Goal: Task Accomplishment & Management: Manage account settings

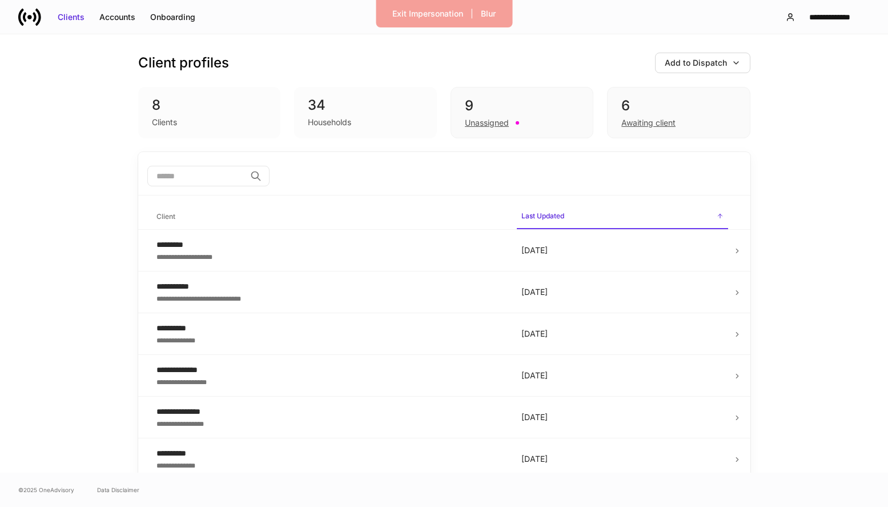
click at [626, 220] on span "Last Updated sorted descending" at bounding box center [622, 217] width 211 height 25
click at [626, 220] on span "Last Updated sorted ascending" at bounding box center [622, 217] width 211 height 25
click at [339, 208] on span "Client" at bounding box center [330, 216] width 356 height 23
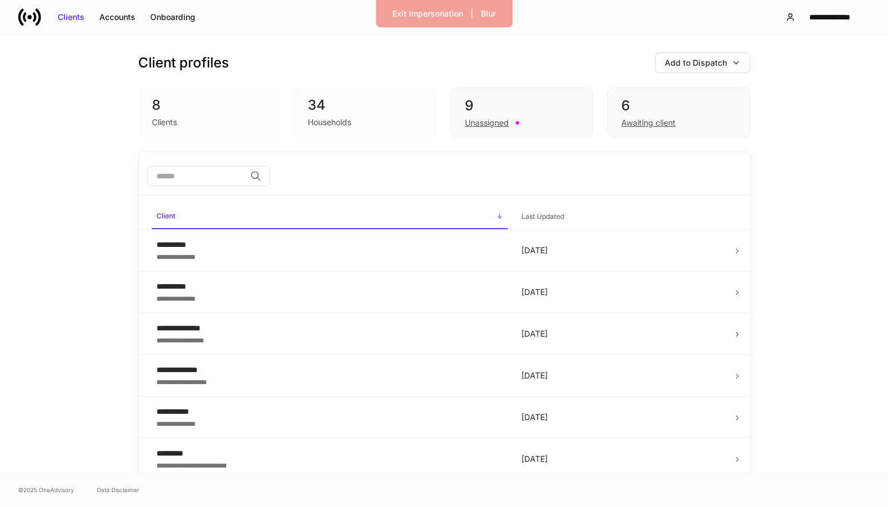
click at [339, 208] on span "Client sorted ascending" at bounding box center [330, 217] width 356 height 25
click at [340, 208] on span "Client sorted descending" at bounding box center [330, 217] width 356 height 25
click at [618, 222] on span "Last Updated" at bounding box center [622, 216] width 211 height 23
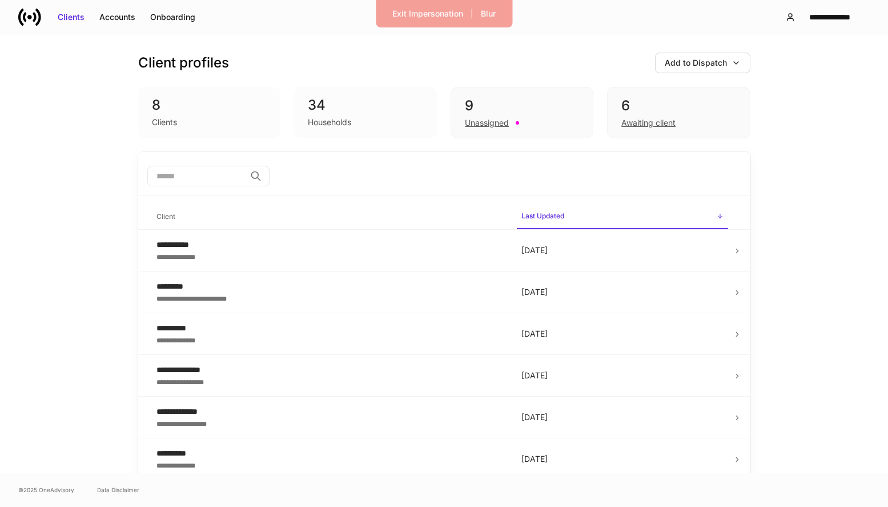
click at [618, 222] on span "Last Updated sorted ascending" at bounding box center [622, 217] width 211 height 25
click at [618, 222] on span "Last Updated sorted descending" at bounding box center [622, 217] width 211 height 25
click at [547, 219] on h6 "Last Updated" at bounding box center [543, 215] width 43 height 11
click at [163, 20] on div "Onboarding" at bounding box center [172, 16] width 45 height 11
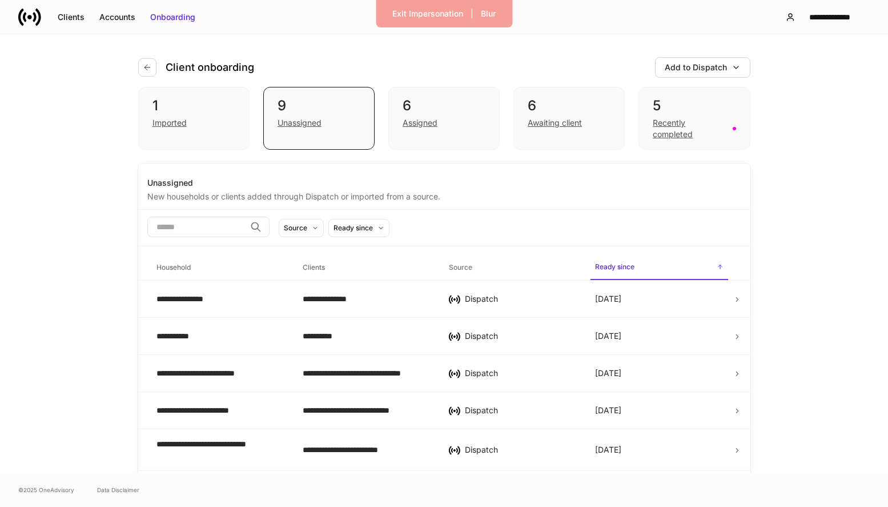
click at [518, 265] on span "Source" at bounding box center [512, 267] width 137 height 23
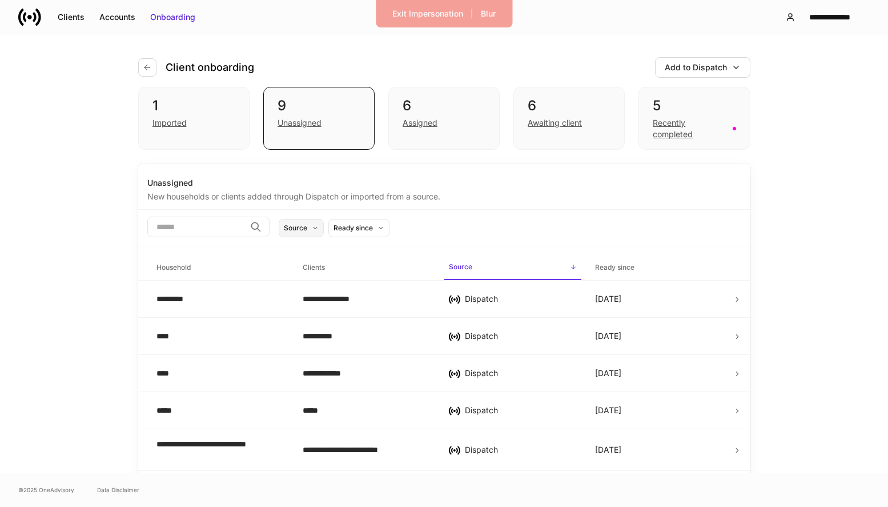
click at [318, 223] on button "Source" at bounding box center [301, 228] width 45 height 18
click at [411, 215] on div at bounding box center [444, 253] width 888 height 507
click at [373, 225] on div "Ready since" at bounding box center [353, 227] width 39 height 11
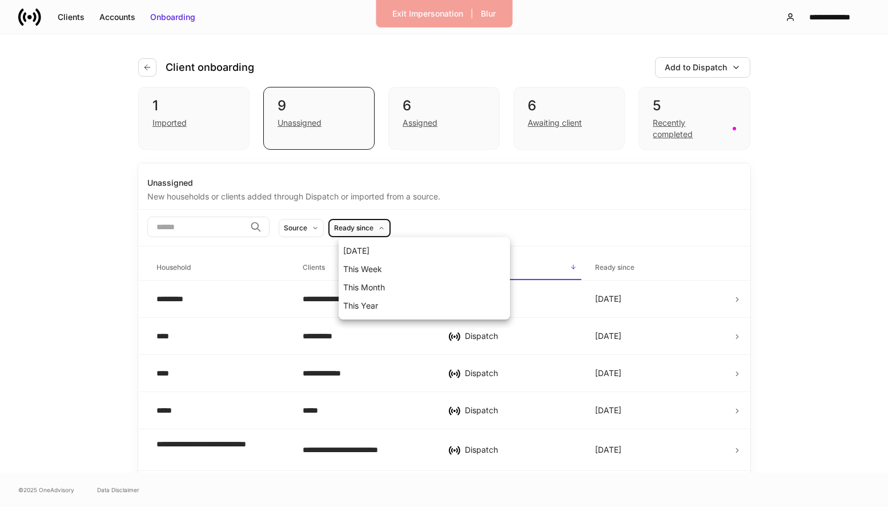
click at [436, 225] on div at bounding box center [444, 253] width 888 height 507
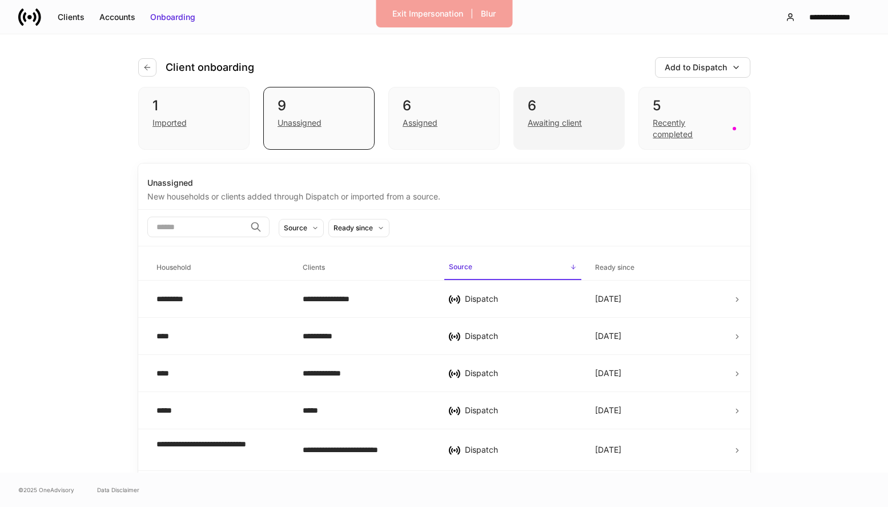
click at [582, 118] on div "Awaiting client" at bounding box center [555, 122] width 54 height 11
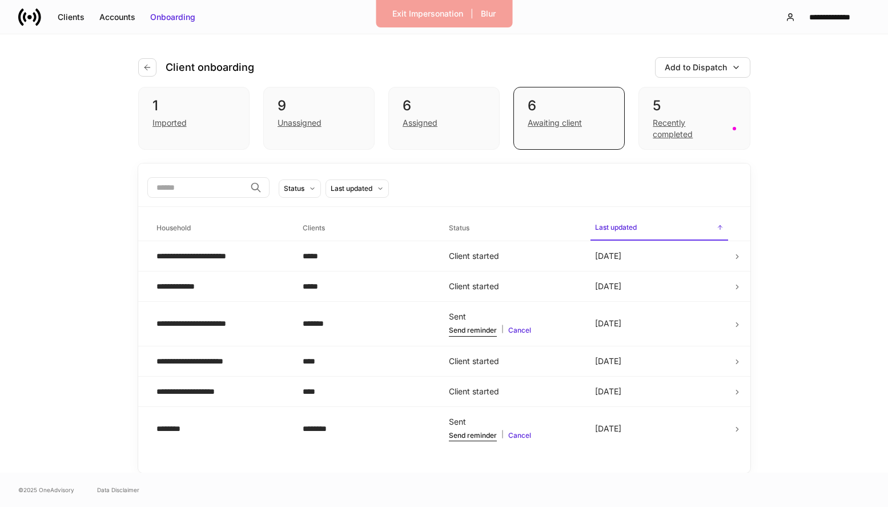
click at [654, 227] on span "Last updated sorted descending" at bounding box center [659, 228] width 137 height 25
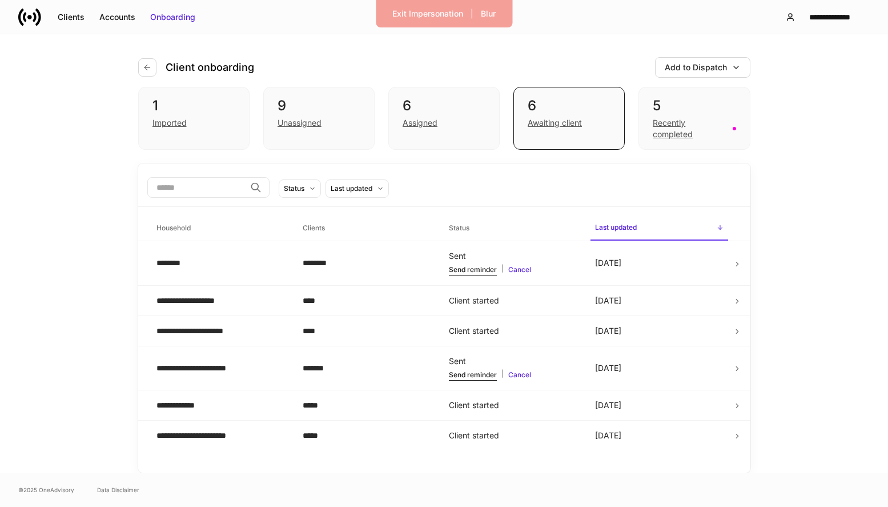
click at [654, 227] on span "Last updated sorted ascending" at bounding box center [659, 228] width 137 height 25
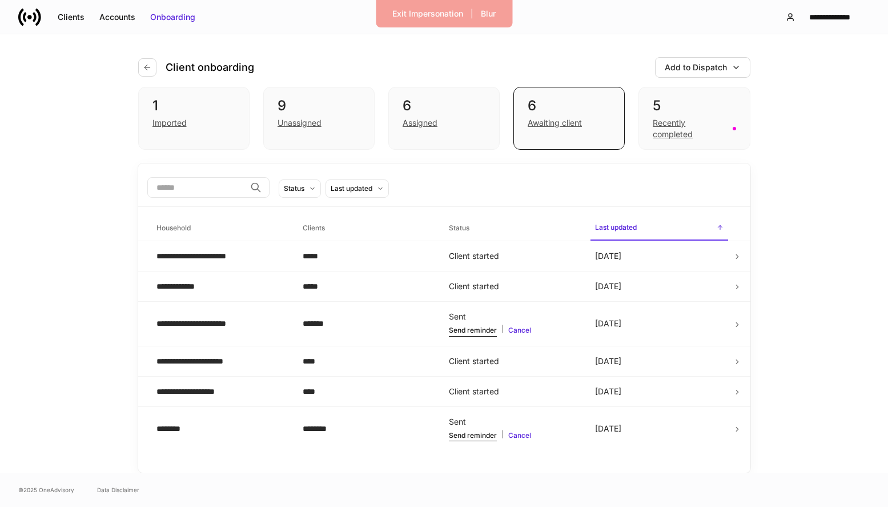
click at [654, 227] on span "Last updated sorted descending" at bounding box center [659, 228] width 137 height 25
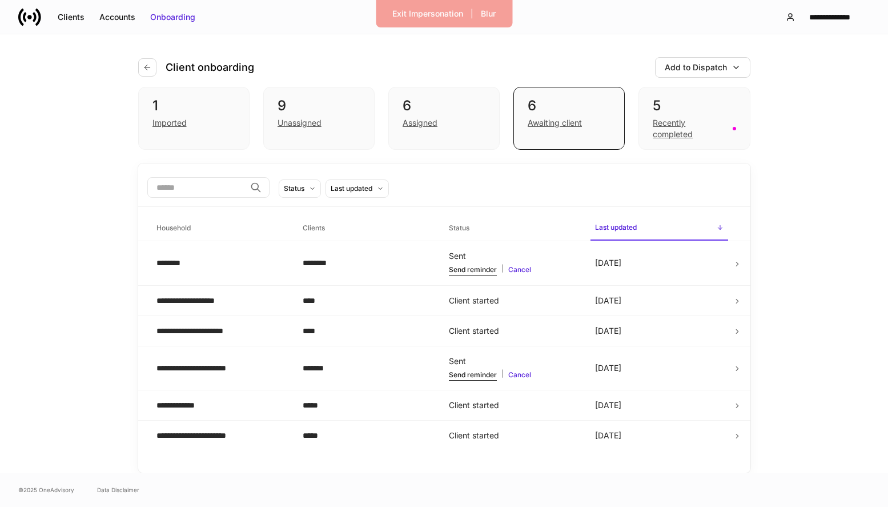
click at [674, 226] on span "Last updated sorted ascending" at bounding box center [659, 228] width 137 height 25
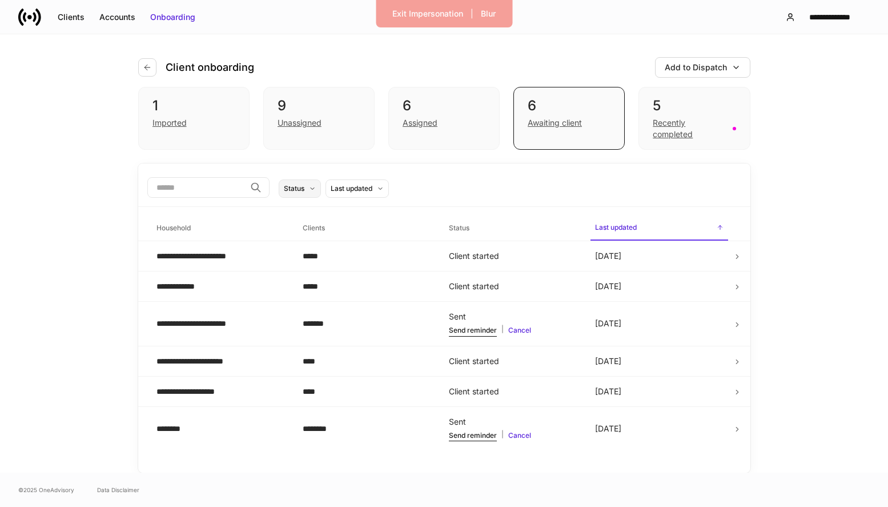
click at [318, 188] on button "Status" at bounding box center [300, 188] width 42 height 18
click at [382, 189] on div at bounding box center [444, 253] width 888 height 507
click at [372, 189] on div "Last updated" at bounding box center [352, 188] width 42 height 11
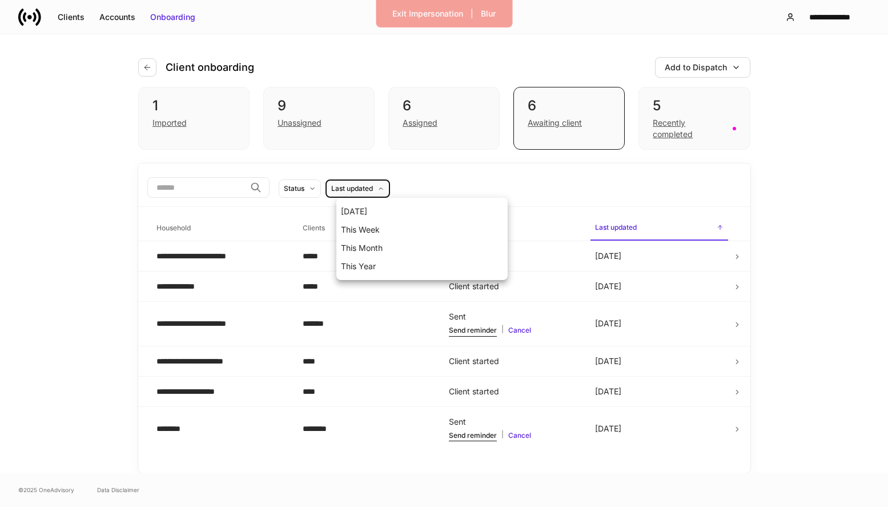
click at [436, 192] on div at bounding box center [444, 253] width 888 height 507
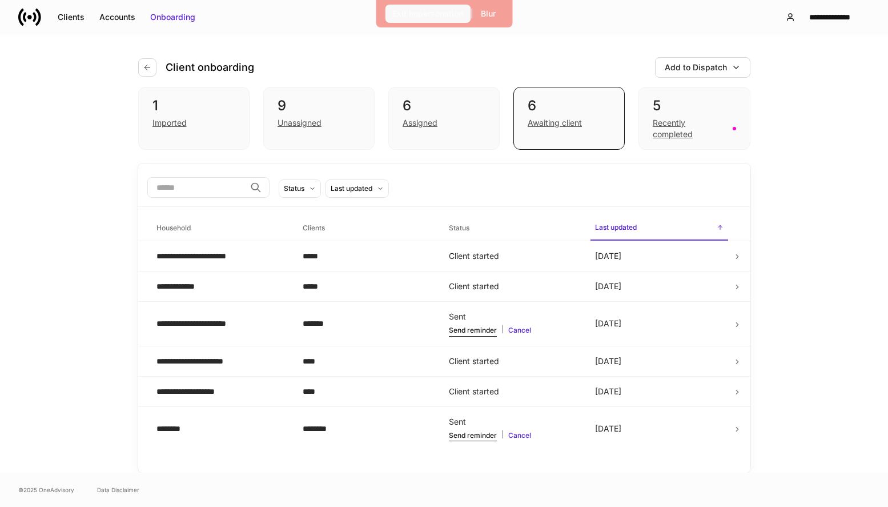
click at [447, 13] on div "Exit Impersonation" at bounding box center [427, 13] width 71 height 11
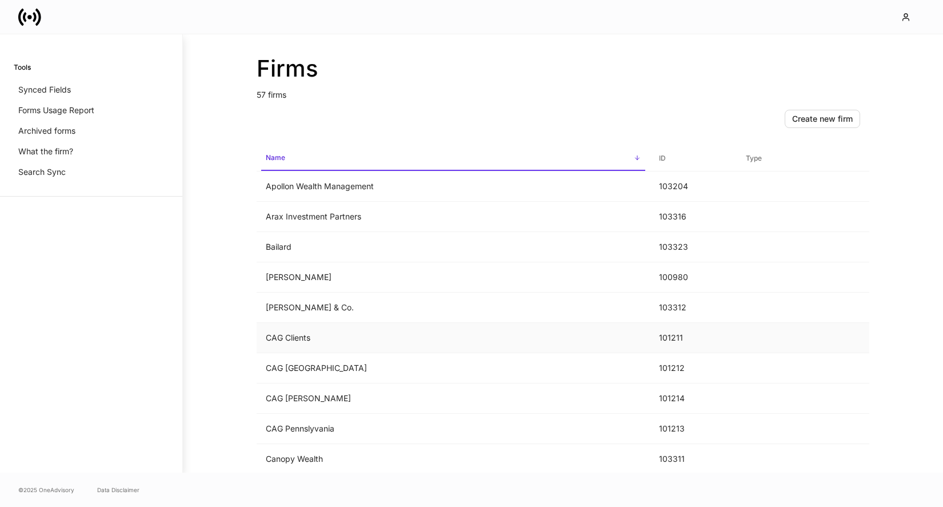
click at [332, 336] on td "CAG Clients" at bounding box center [453, 338] width 393 height 30
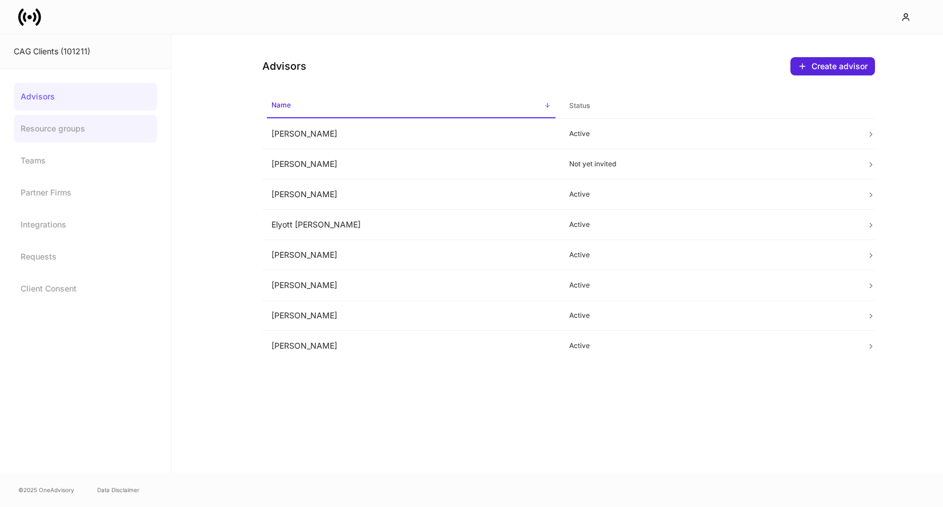
click at [66, 138] on link "Resource groups" at bounding box center [85, 128] width 143 height 27
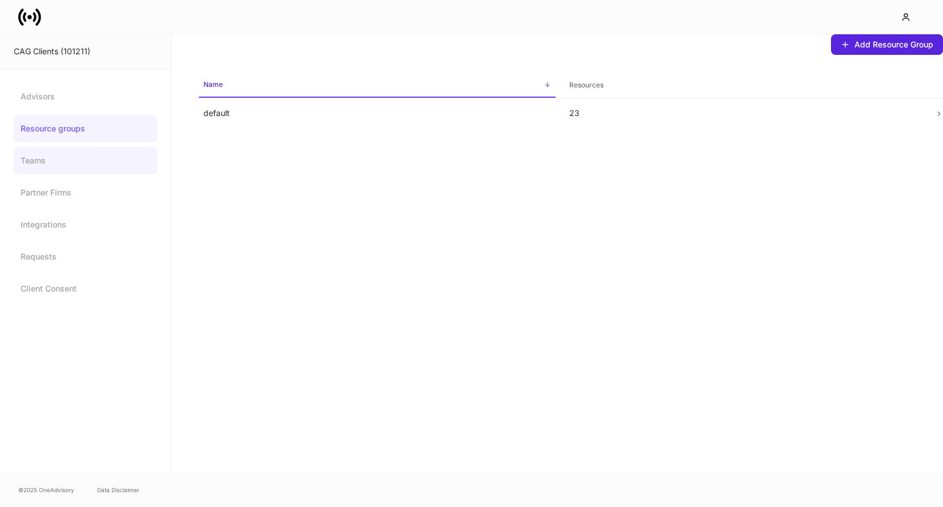
click at [81, 157] on link "Teams" at bounding box center [85, 160] width 143 height 27
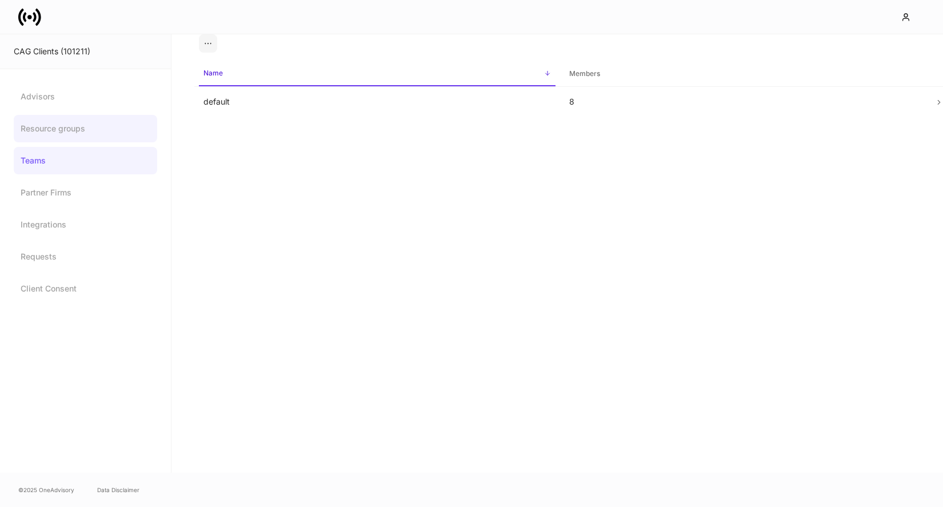
click at [121, 138] on link "Resource groups" at bounding box center [85, 128] width 143 height 27
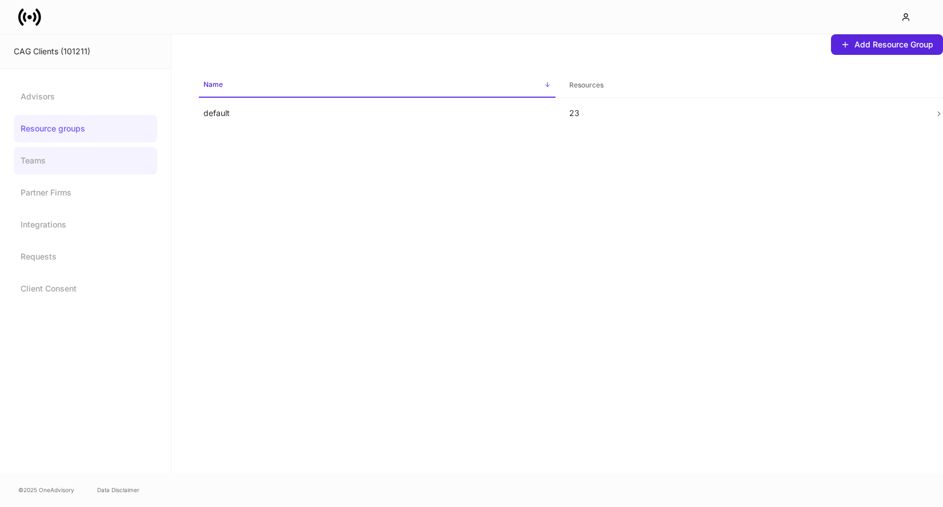
click at [118, 154] on link "Teams" at bounding box center [85, 160] width 143 height 27
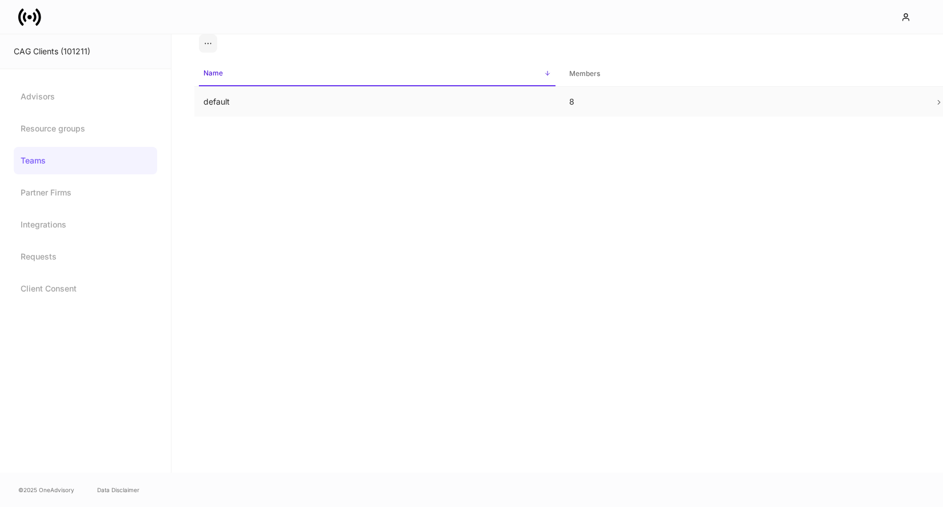
click at [566, 96] on td "8" at bounding box center [743, 102] width 366 height 30
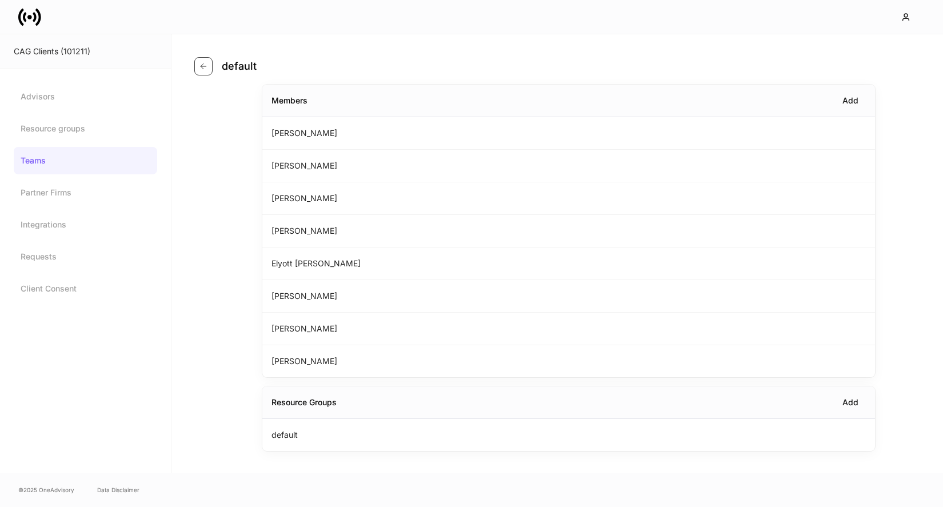
click at [210, 64] on button "button" at bounding box center [203, 66] width 18 height 18
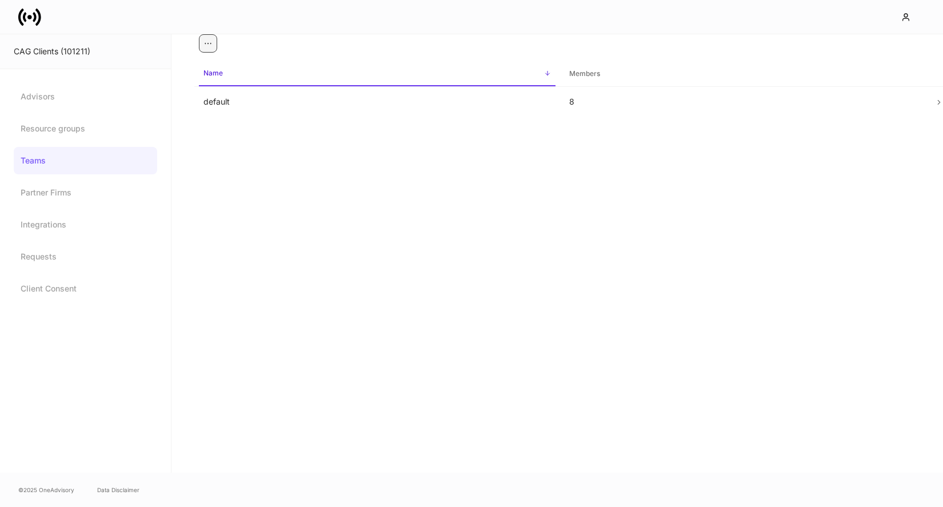
click at [202, 50] on button "button" at bounding box center [208, 43] width 18 height 18
click at [174, 65] on li "Create Team" at bounding box center [184, 71] width 66 height 18
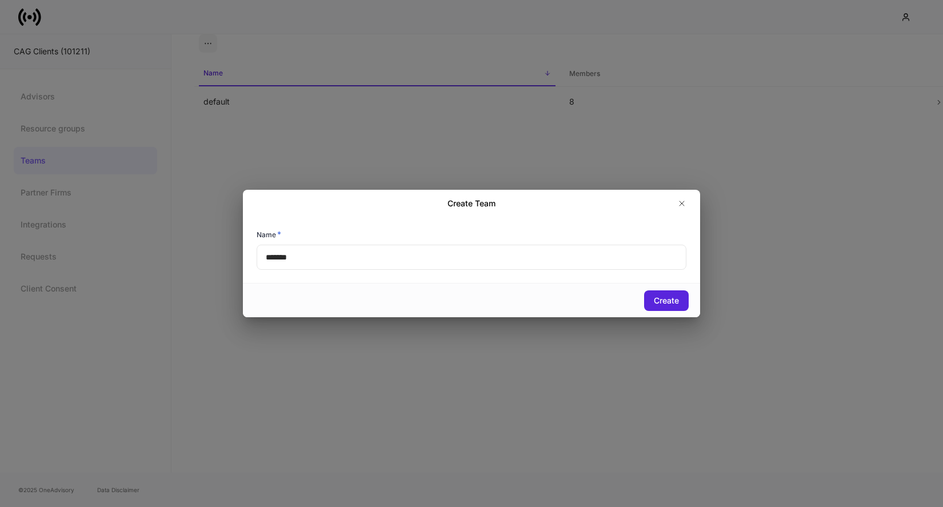
click at [318, 247] on input "*******" at bounding box center [472, 257] width 430 height 25
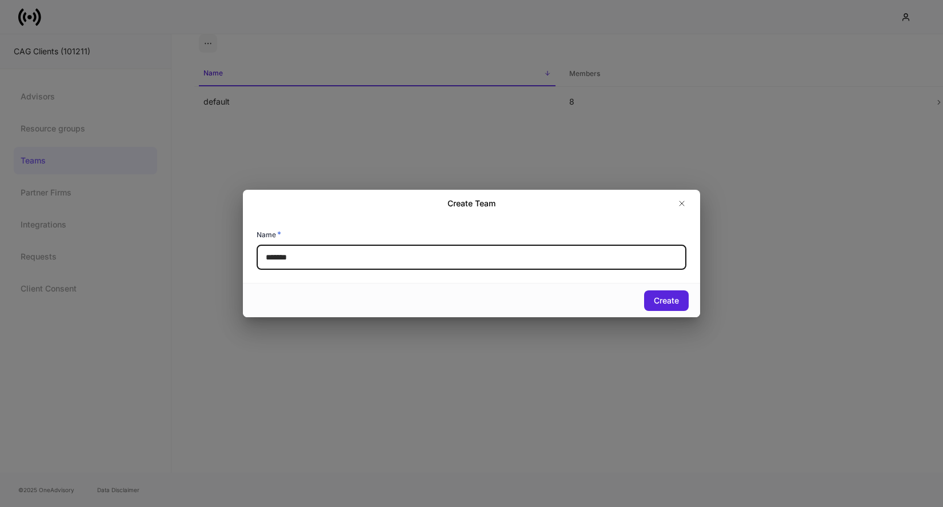
click at [318, 250] on input "*******" at bounding box center [472, 257] width 430 height 25
click at [386, 260] on input "**********" at bounding box center [472, 257] width 430 height 25
type input "**********"
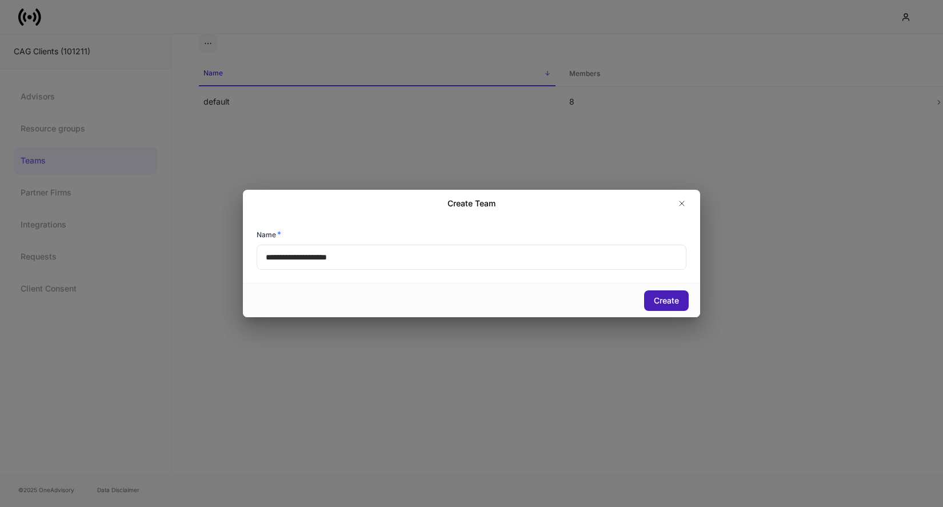
click at [667, 305] on div "Create" at bounding box center [666, 300] width 25 height 11
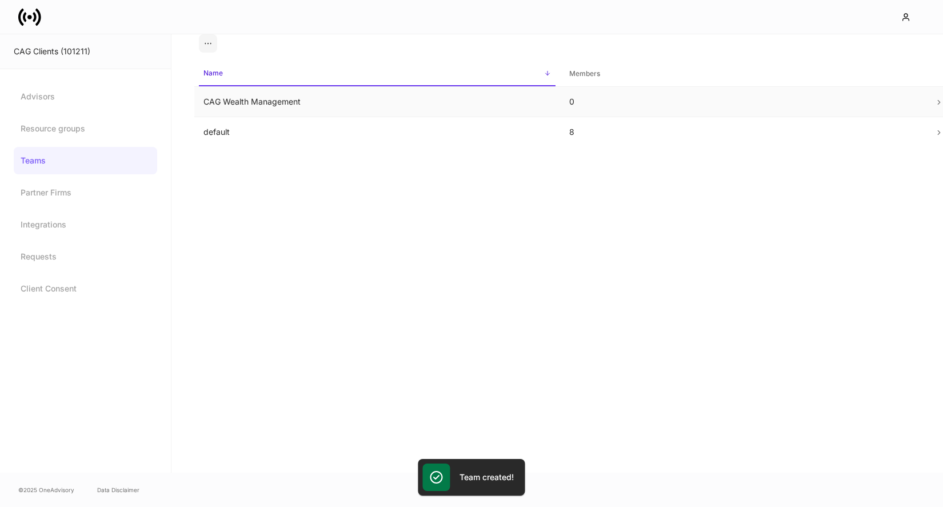
click at [476, 96] on td "CAG Wealth Management" at bounding box center [377, 102] width 366 height 30
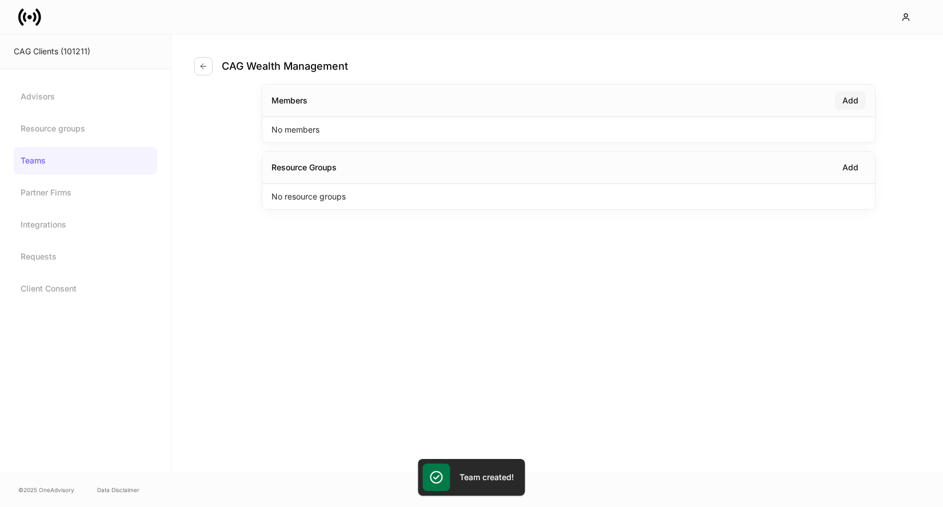
click at [848, 93] on button "Add" at bounding box center [850, 100] width 31 height 18
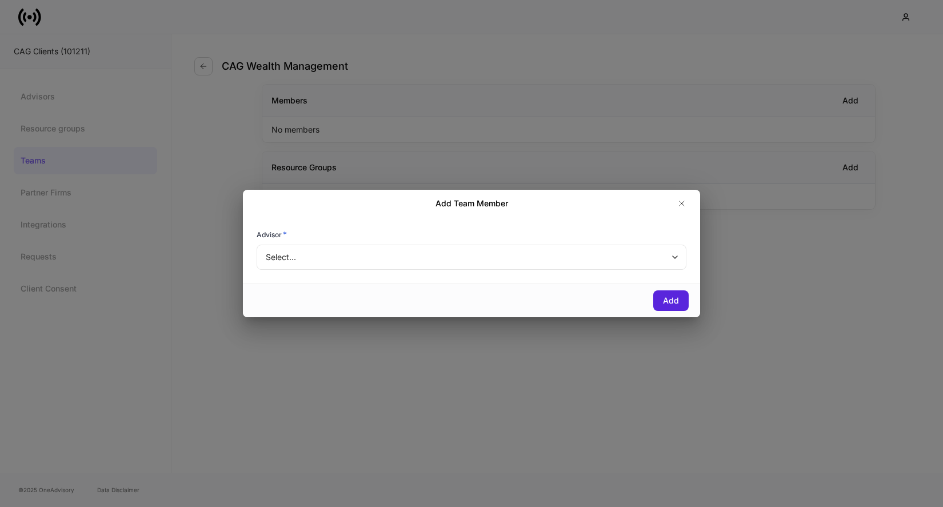
click at [434, 255] on body "CAG Clients (101211) Advisors Resource groups Teams Partner Firms Integrations …" at bounding box center [471, 253] width 943 height 507
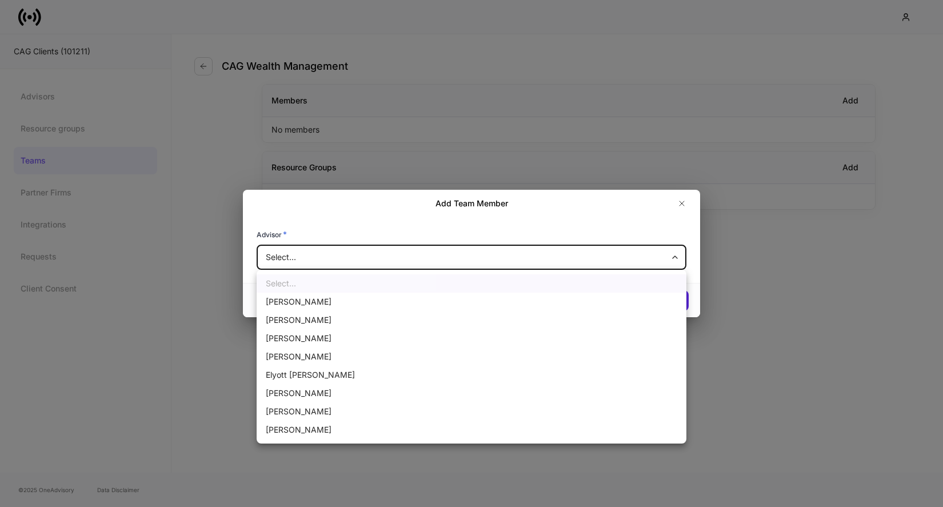
click at [328, 323] on li "Jack Csenge" at bounding box center [472, 320] width 430 height 18
type input "******"
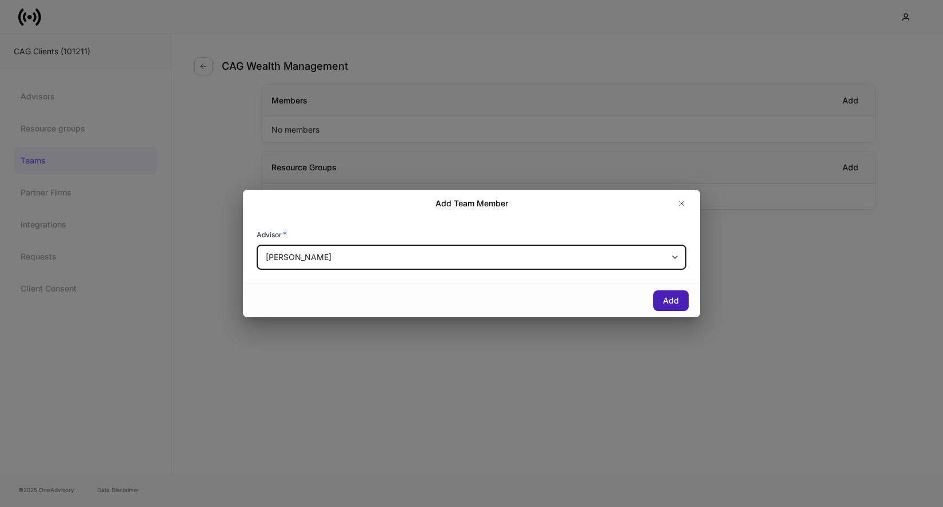
click at [682, 297] on button "Add" at bounding box center [670, 300] width 35 height 21
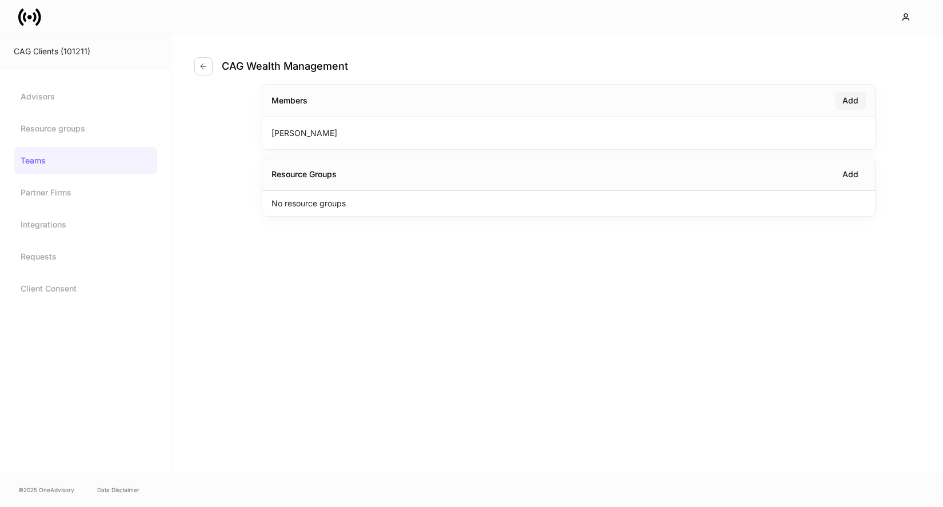
click at [848, 97] on div "Add" at bounding box center [850, 100] width 16 height 11
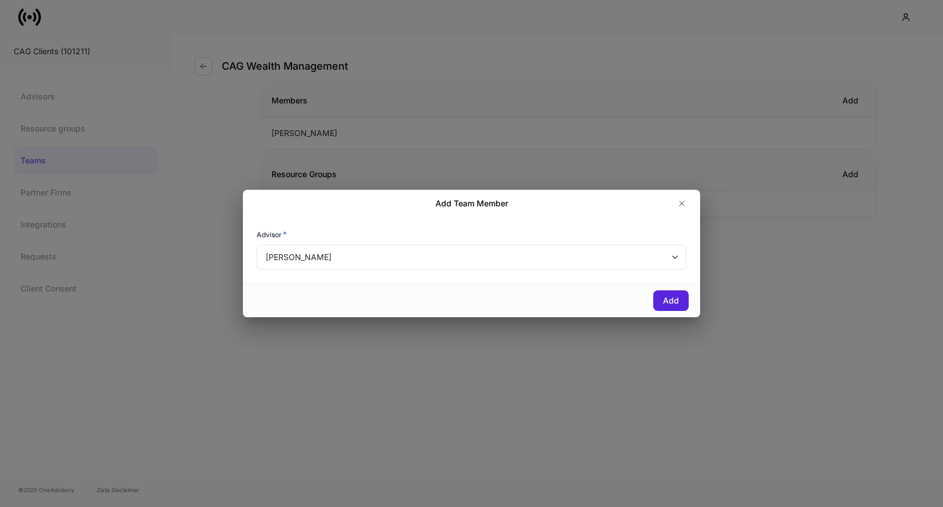
click at [414, 271] on div "Advisor * Jack Csenge ****** ​" at bounding box center [471, 250] width 457 height 66
click at [416, 265] on body "CAG Clients (101211) Advisors Resource groups Teams Partner Firms Integrations …" at bounding box center [471, 253] width 943 height 507
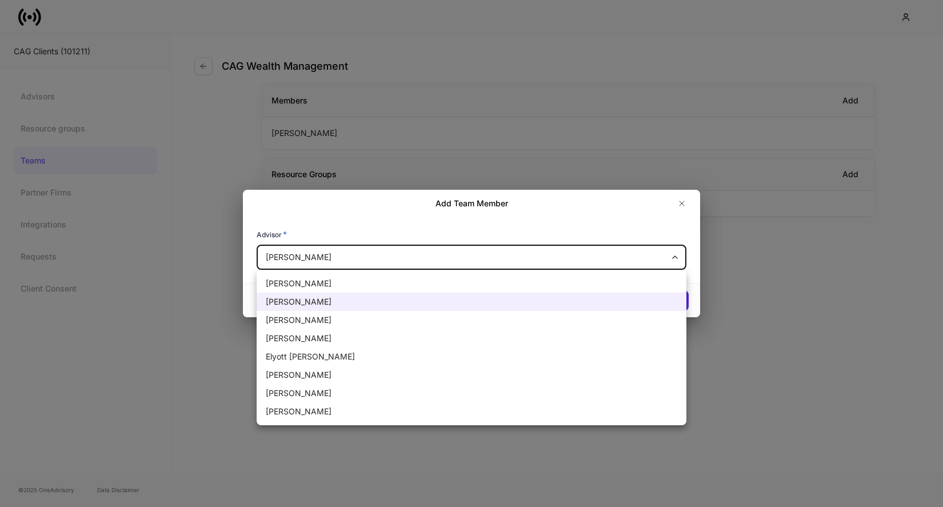
click at [336, 393] on li "Daniel Medina" at bounding box center [472, 393] width 430 height 18
type input "******"
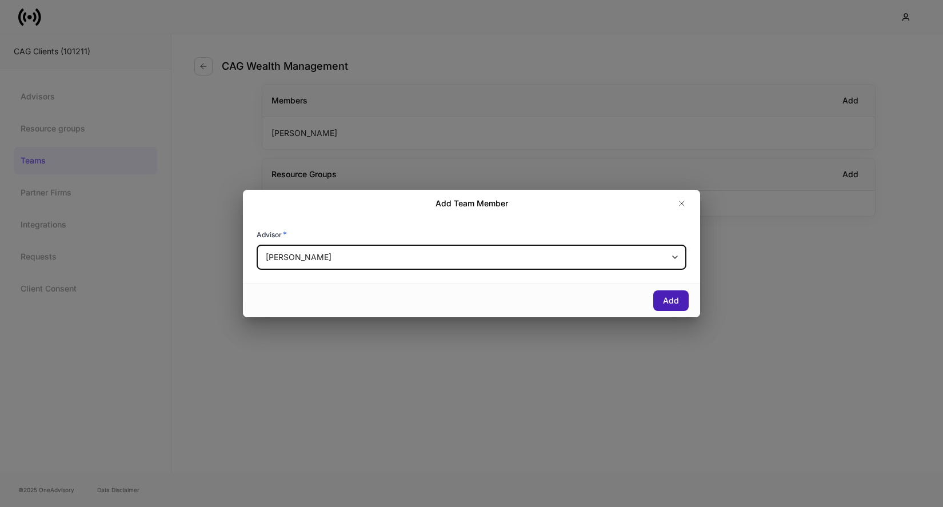
click at [654, 297] on button "Add" at bounding box center [670, 300] width 35 height 21
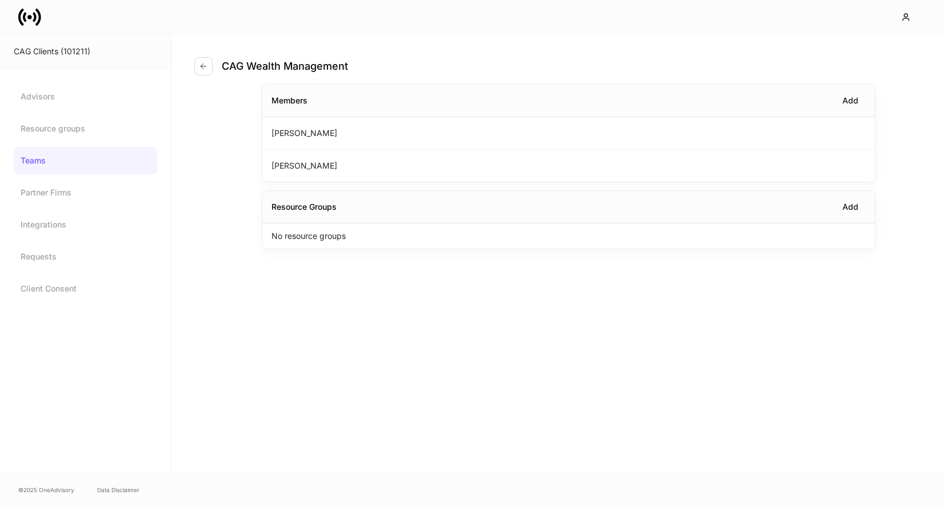
click at [861, 80] on div "CAG Wealth Management" at bounding box center [568, 59] width 748 height 50
click at [851, 100] on div "Add" at bounding box center [850, 100] width 16 height 11
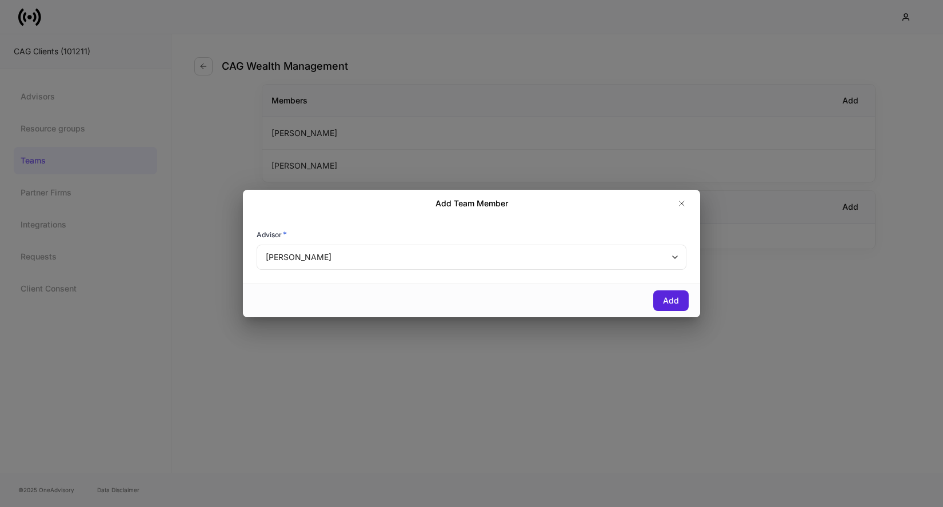
click at [364, 251] on body "CAG Clients (101211) Advisors Resource groups Teams Partner Firms Integrations …" at bounding box center [471, 253] width 943 height 507
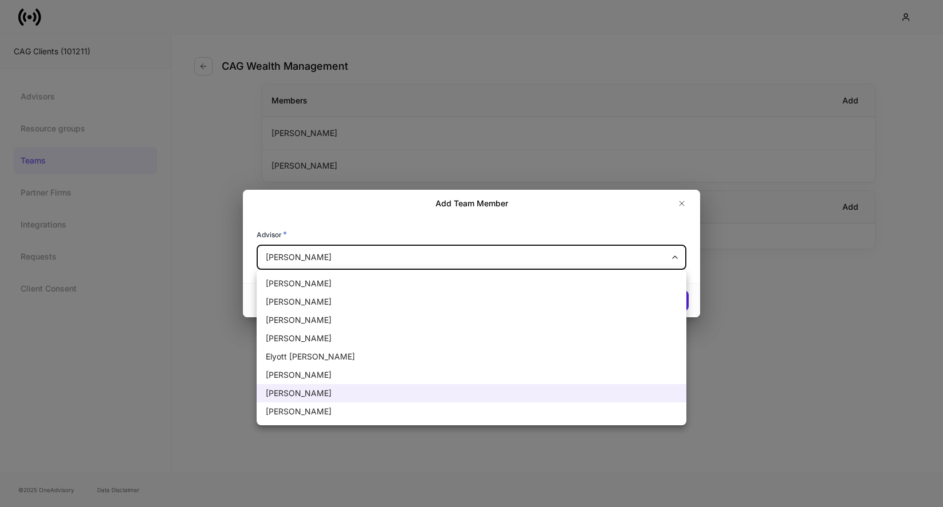
click at [305, 381] on li "Chris Csenge" at bounding box center [472, 375] width 430 height 18
type input "******"
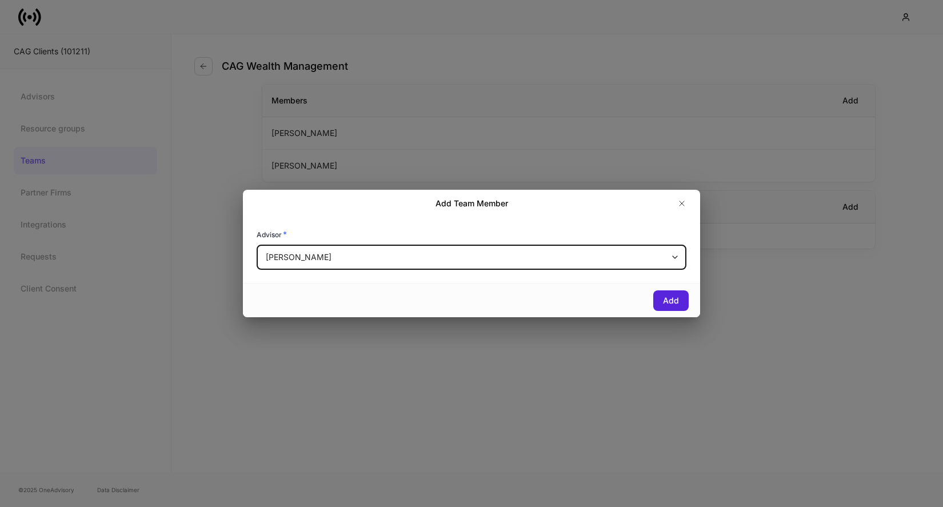
click at [672, 314] on div "Add" at bounding box center [471, 300] width 457 height 34
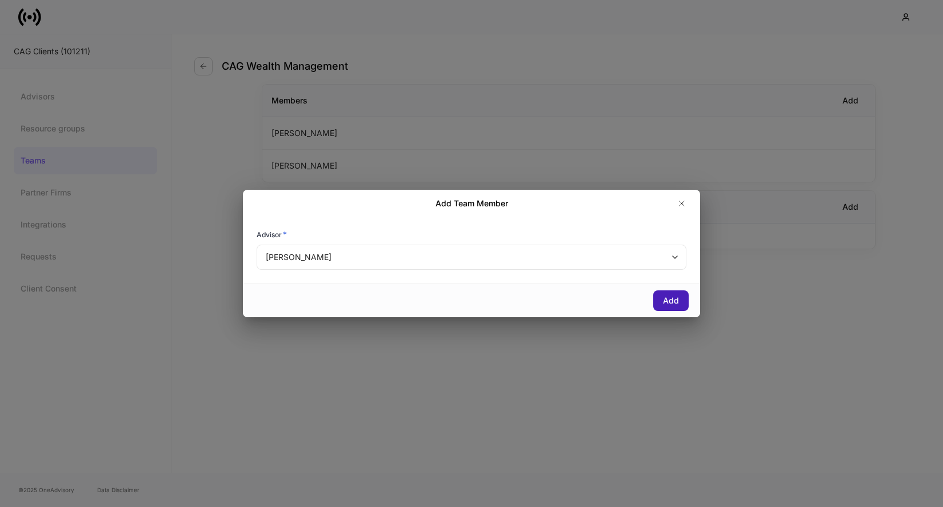
click at [674, 307] on button "Add" at bounding box center [670, 300] width 35 height 21
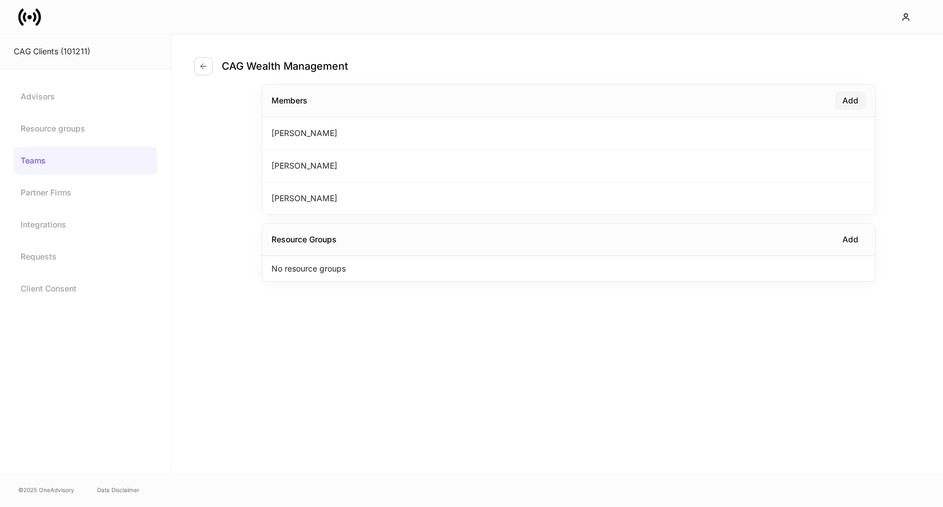
click at [856, 100] on div "Add" at bounding box center [850, 100] width 16 height 11
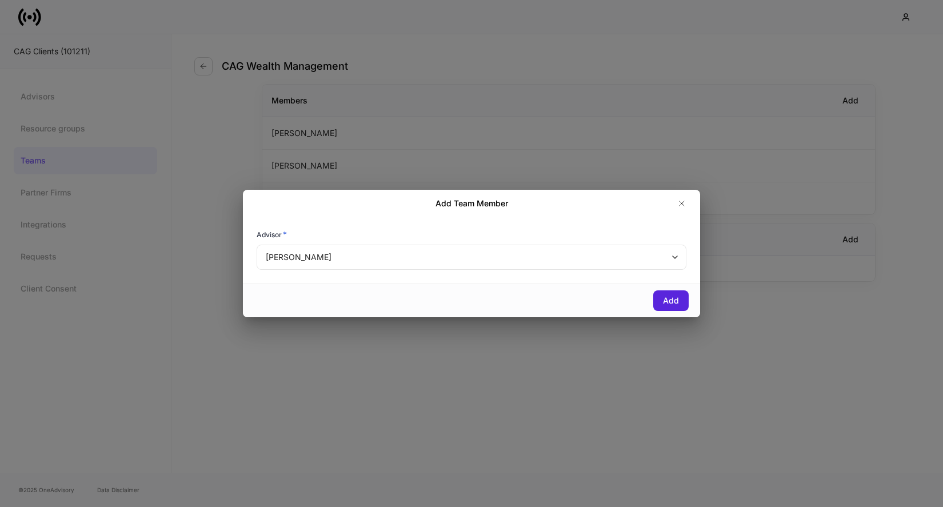
click at [354, 258] on body "CAG Clients (101211) Advisors Resource groups Teams Partner Firms Integrations …" at bounding box center [471, 253] width 943 height 507
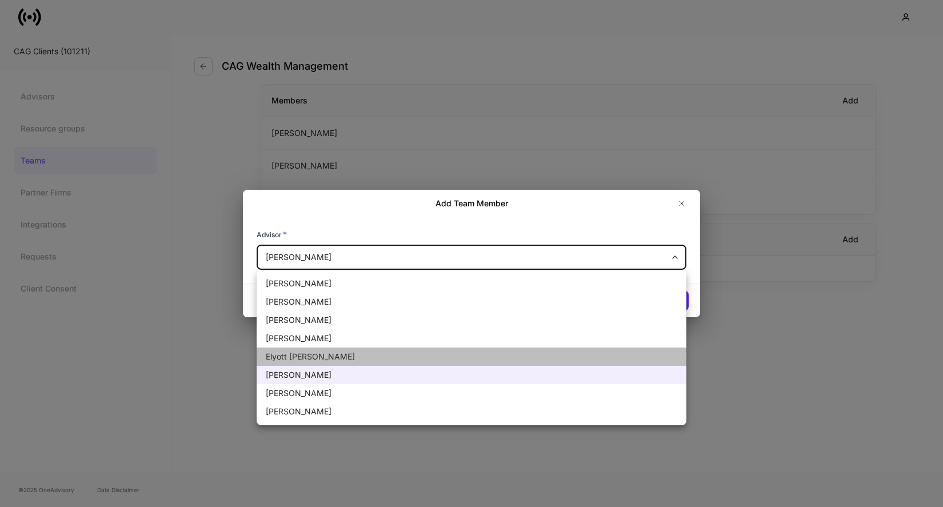
click at [311, 359] on li "Elyott Silverstein" at bounding box center [472, 356] width 430 height 18
type input "******"
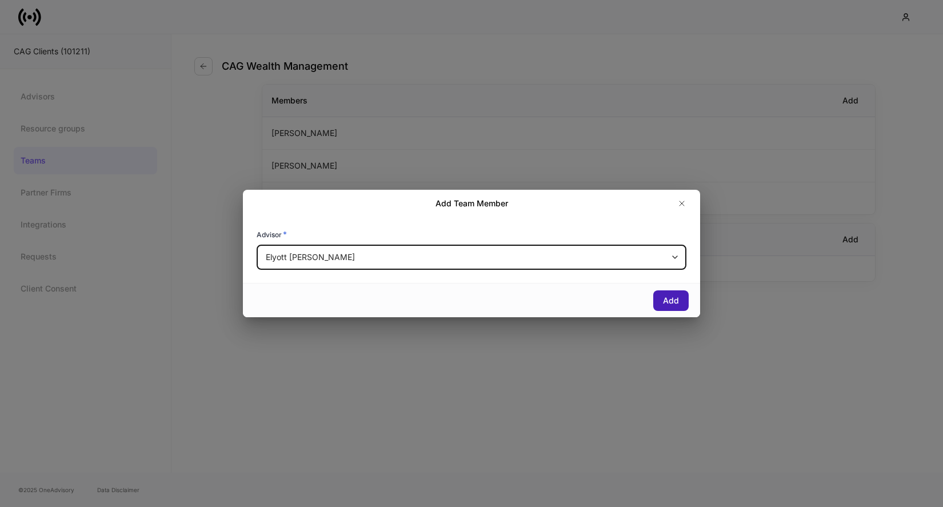
click at [670, 299] on div "Add" at bounding box center [671, 300] width 16 height 11
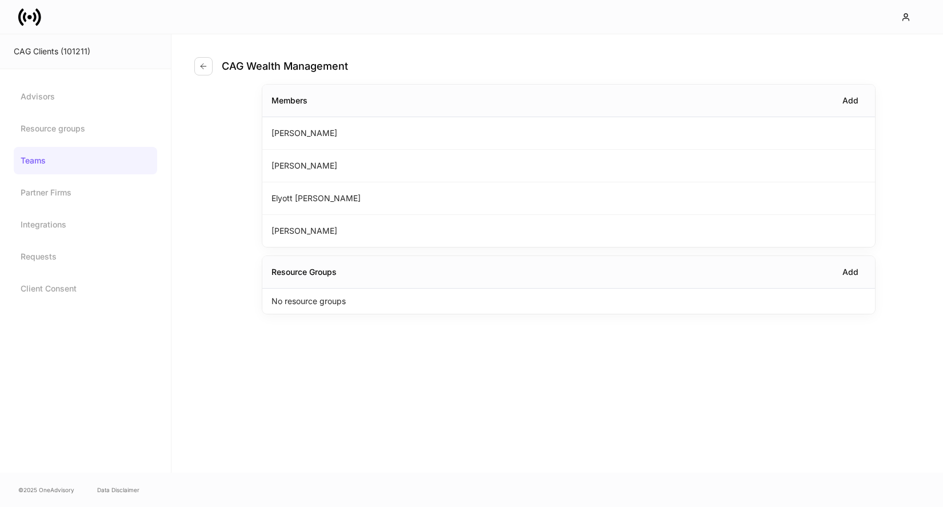
click at [417, 53] on div "CAG Wealth Management" at bounding box center [568, 59] width 748 height 50
click at [201, 69] on icon "button" at bounding box center [203, 66] width 9 height 9
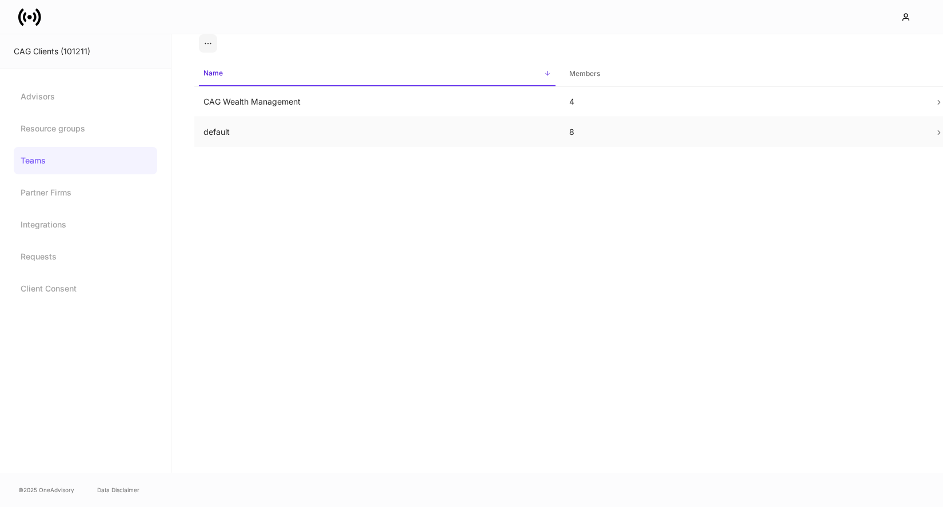
click at [384, 134] on td "default" at bounding box center [377, 132] width 366 height 30
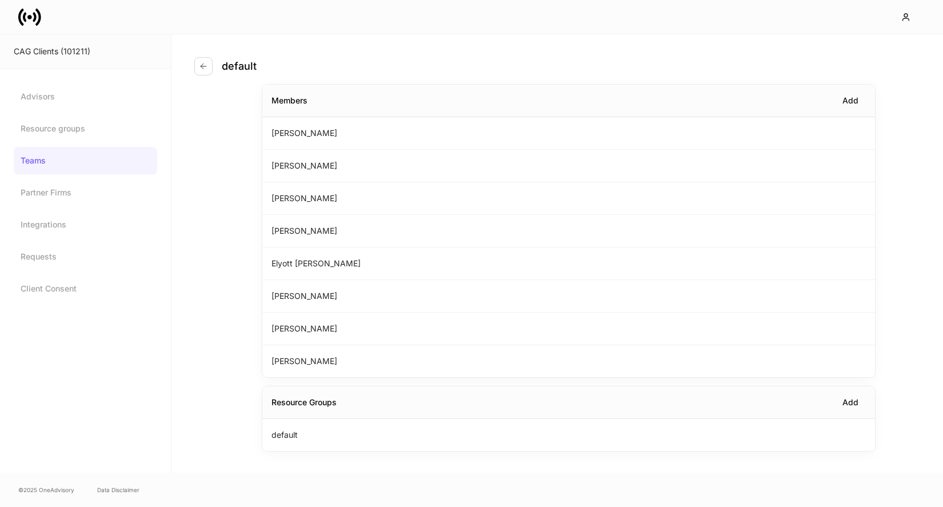
click at [193, 69] on div "default Members Add Erika Leon Teresa Evans Jack Csenge Chris Csenge Elyott Sil…" at bounding box center [556, 253] width 771 height 438
click at [205, 69] on icon "button" at bounding box center [203, 66] width 9 height 9
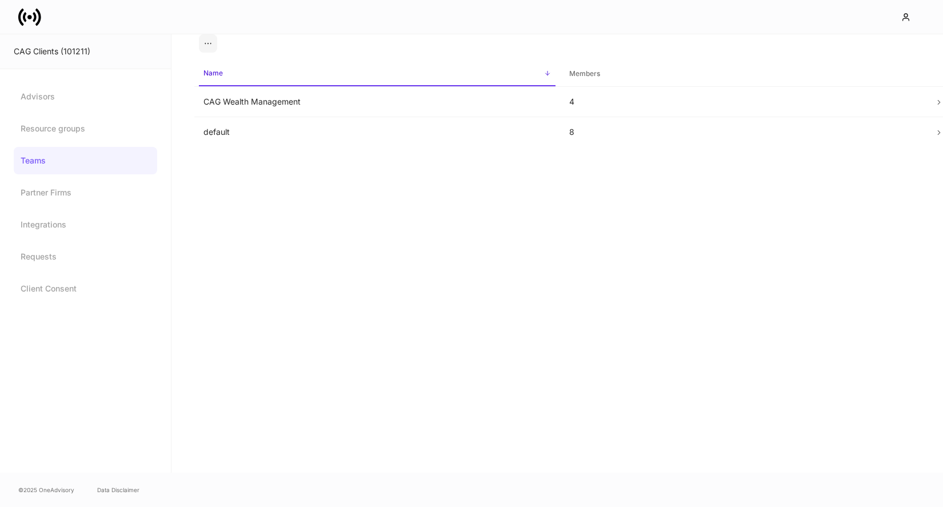
click at [75, 156] on link "Teams" at bounding box center [85, 160] width 143 height 27
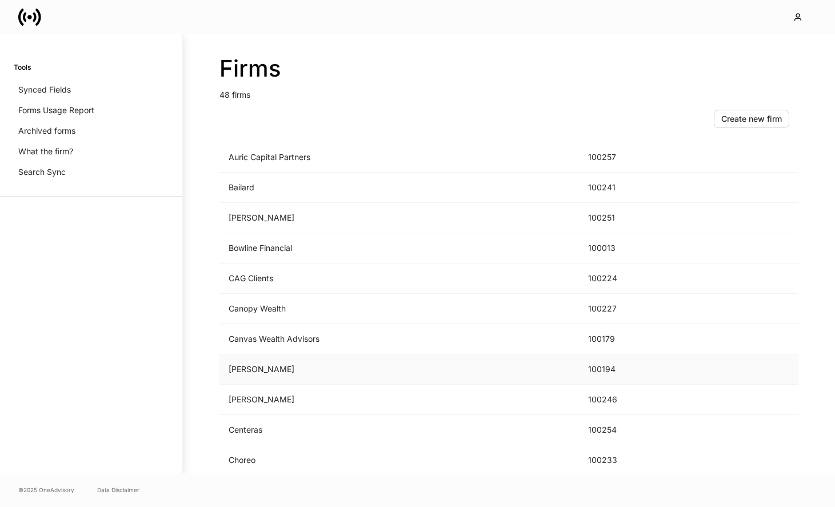
scroll to position [101, 0]
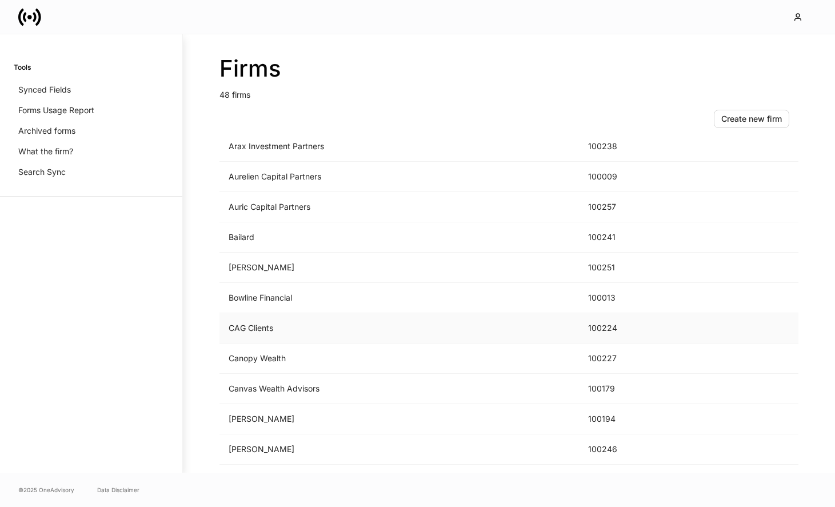
click at [266, 323] on td "CAG Clients" at bounding box center [398, 328] width 359 height 30
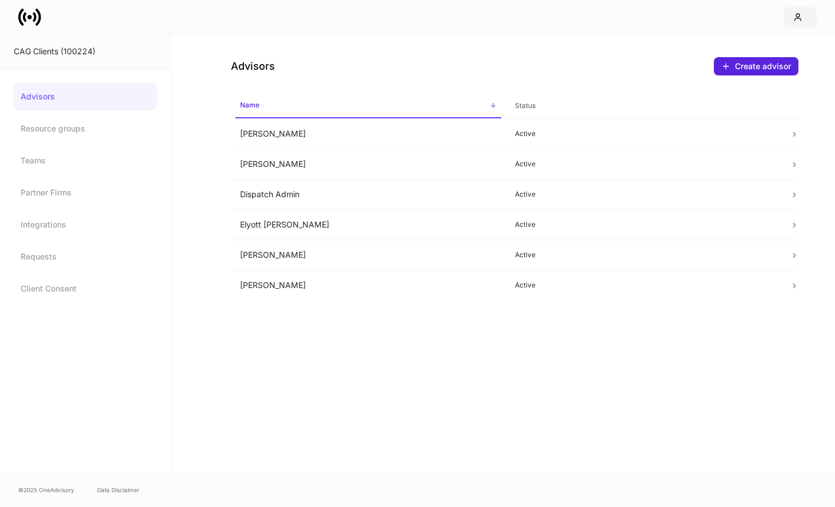
click at [794, 15] on icon "button" at bounding box center [797, 17] width 9 height 9
click at [416, 70] on div at bounding box center [417, 253] width 835 height 507
click at [391, 183] on td "Dispatch Admin" at bounding box center [368, 194] width 275 height 30
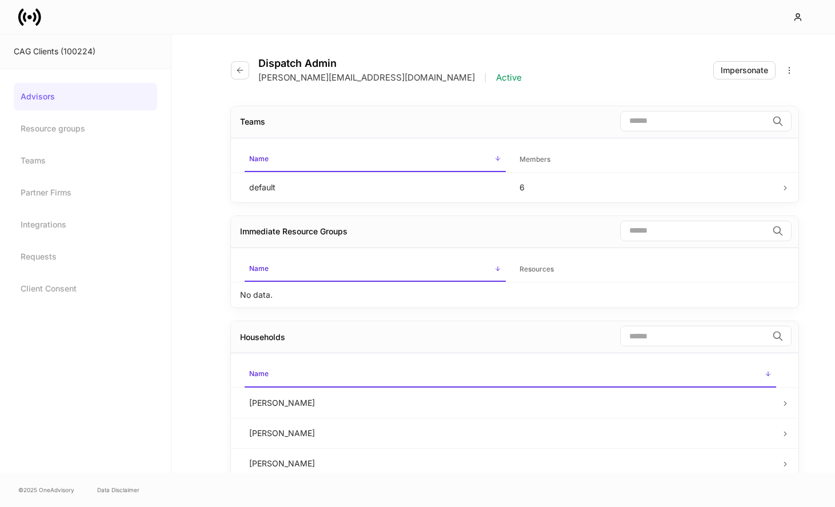
click at [727, 81] on div "Dispatch Admin erika+csenge+prod@dispatch.io | Active Impersonate" at bounding box center [514, 63] width 567 height 58
click at [728, 75] on div "Impersonate" at bounding box center [743, 70] width 47 height 11
click at [235, 64] on button "button" at bounding box center [240, 70] width 18 height 18
